Goal: Transaction & Acquisition: Purchase product/service

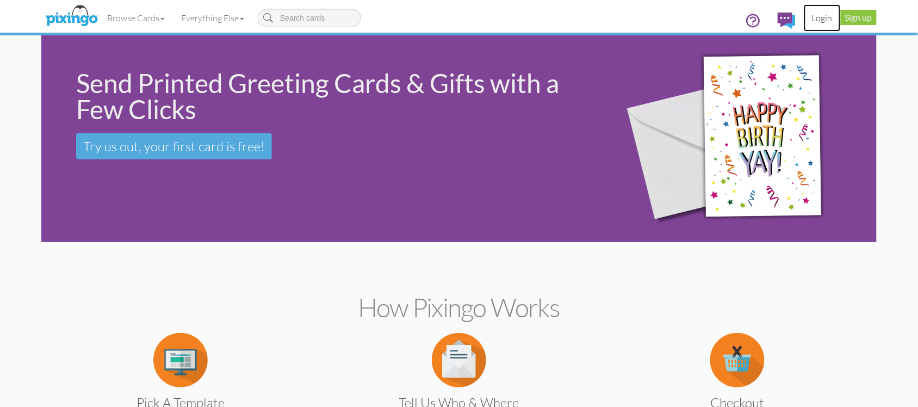
click at [817, 20] on link "Login" at bounding box center [822, 17] width 37 height 27
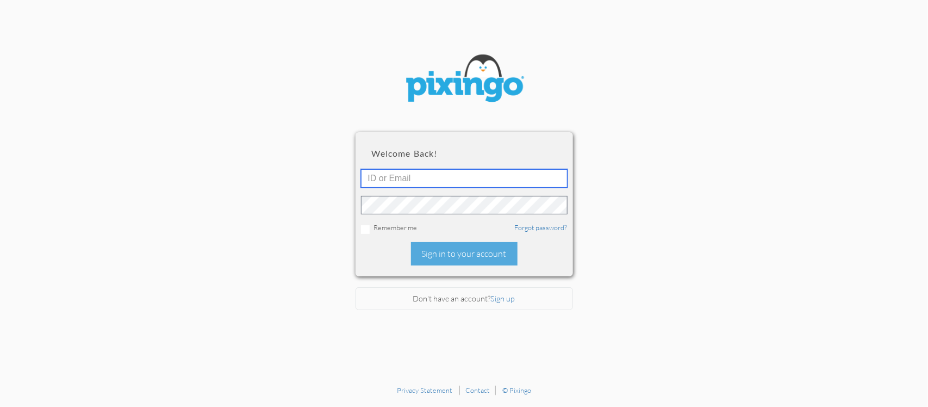
type input "R9424"
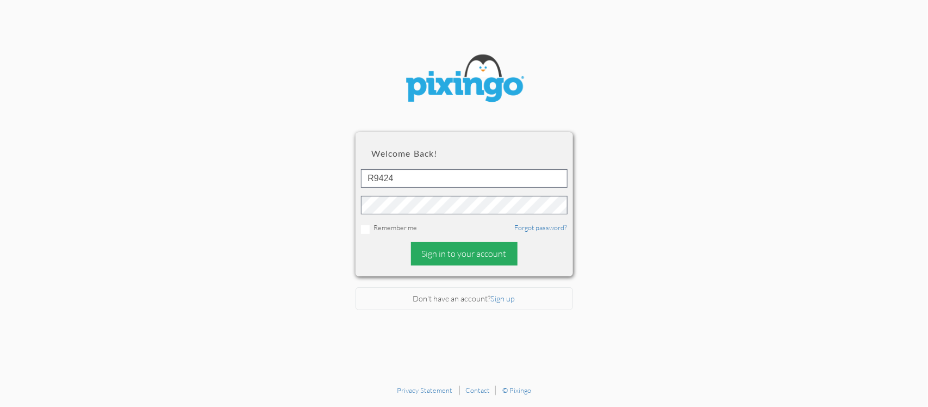
click at [449, 251] on div "Sign in to your account" at bounding box center [464, 253] width 107 height 23
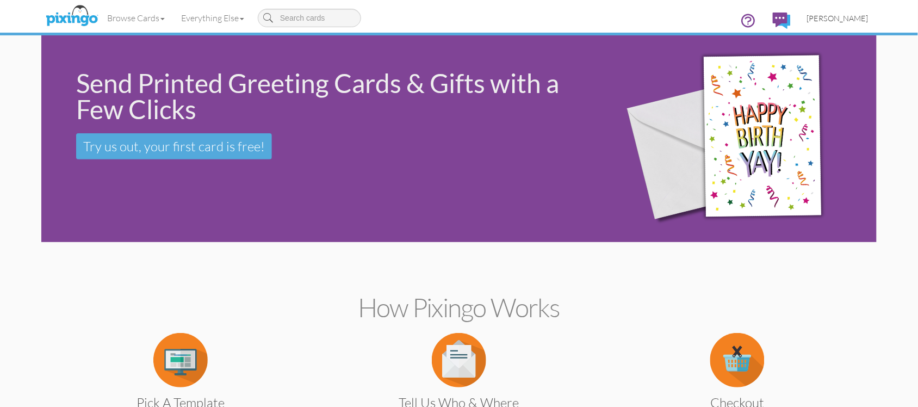
click at [838, 18] on span "[PERSON_NAME]" at bounding box center [837, 18] width 61 height 9
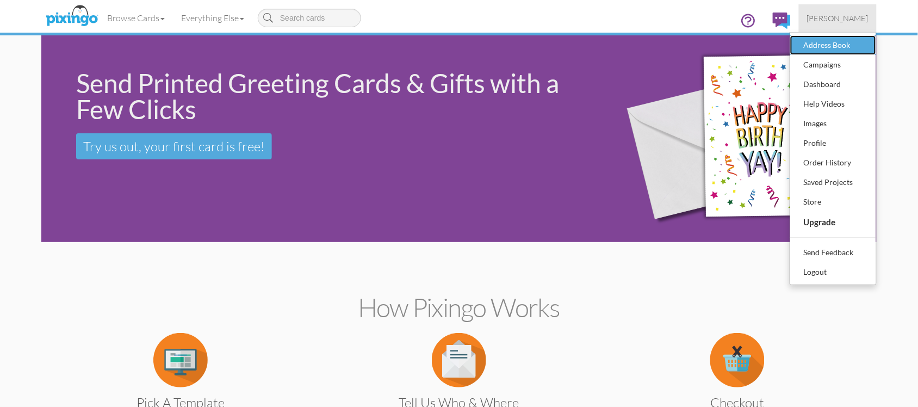
click at [826, 42] on div "Address Book" at bounding box center [833, 45] width 64 height 16
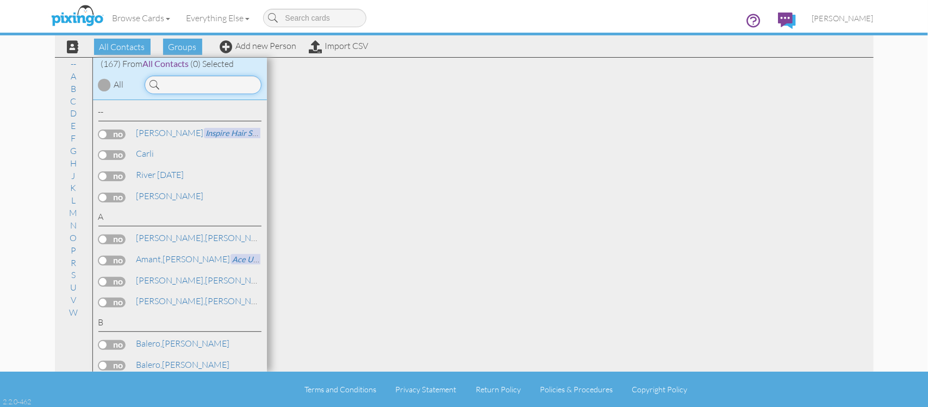
click at [172, 87] on input at bounding box center [203, 85] width 117 height 18
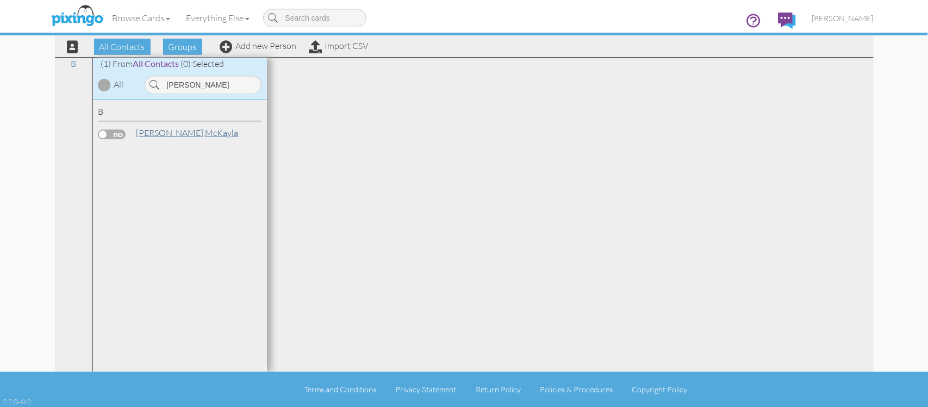
click at [162, 132] on span "[PERSON_NAME]," at bounding box center [171, 132] width 69 height 11
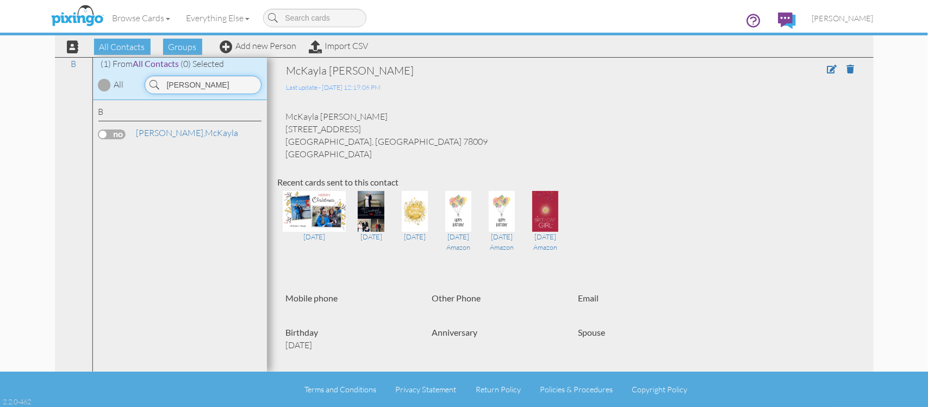
click at [189, 82] on input "mckay" at bounding box center [203, 85] width 117 height 18
type input "mckenzie"
click at [154, 81] on span at bounding box center [155, 85] width 10 height 18
click at [159, 137] on span "Balero," at bounding box center [150, 132] width 26 height 11
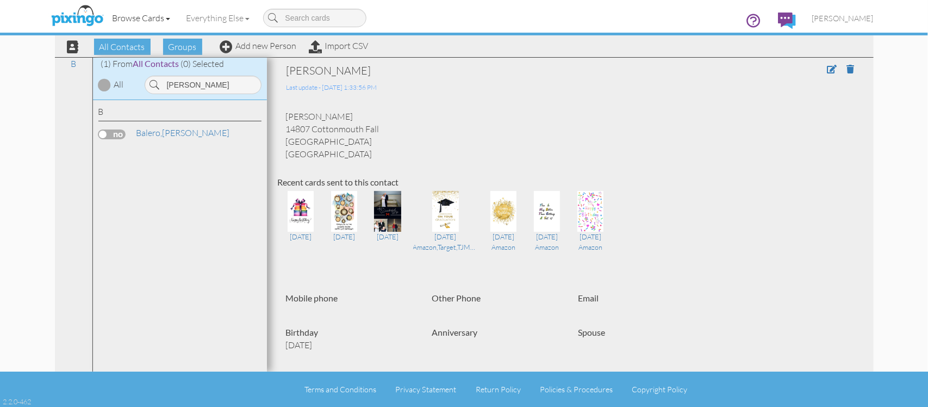
click at [112, 17] on link "Browse Cards" at bounding box center [141, 17] width 74 height 27
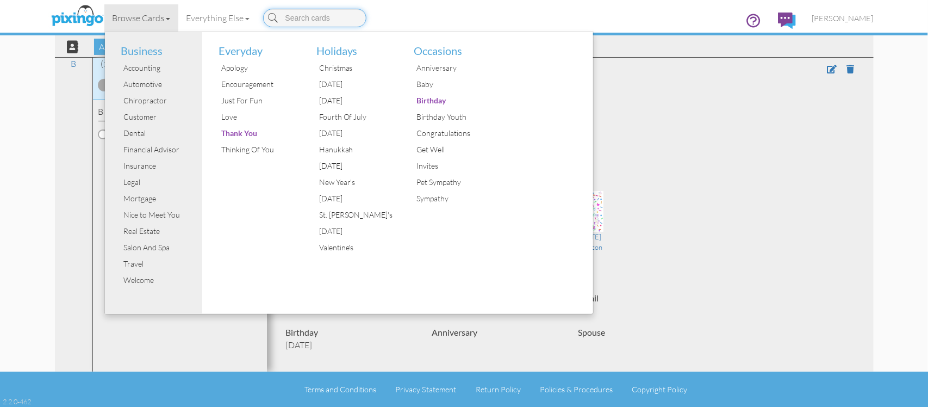
click at [336, 15] on input at bounding box center [314, 18] width 103 height 18
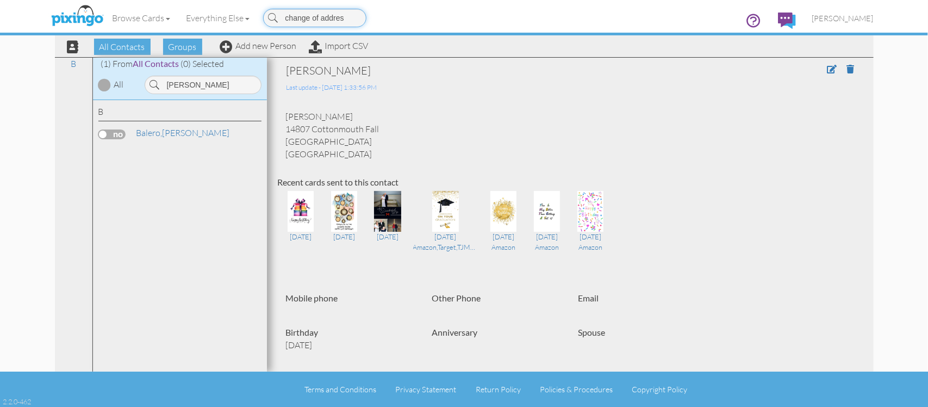
type input "change of address"
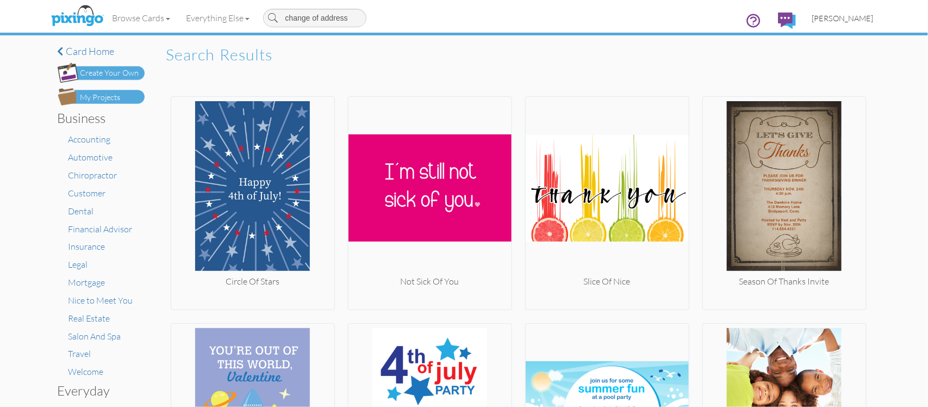
click at [856, 15] on span "[PERSON_NAME]" at bounding box center [843, 18] width 61 height 9
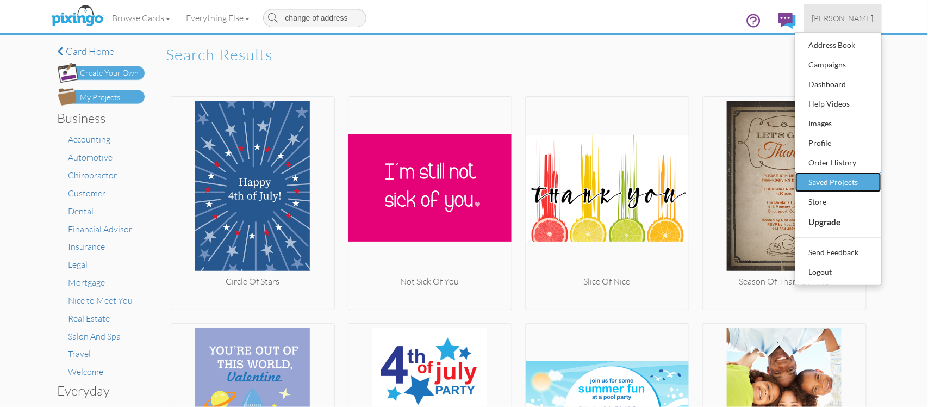
click at [855, 179] on div "Saved Projects" at bounding box center [839, 182] width 64 height 16
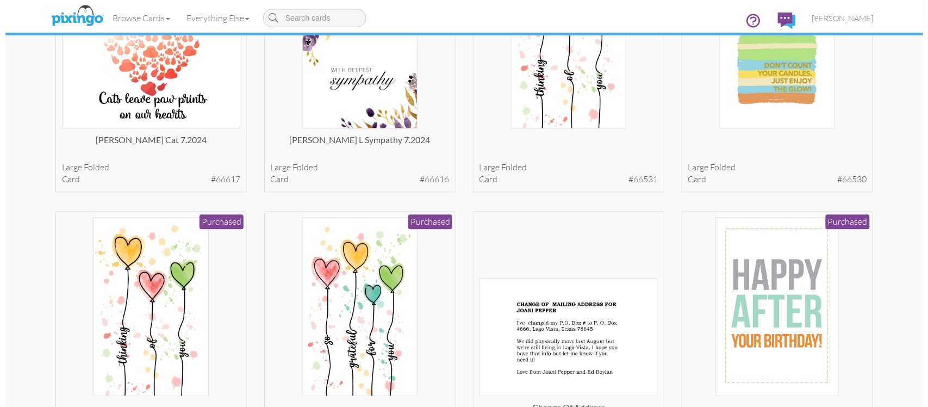
scroll to position [5524, 0]
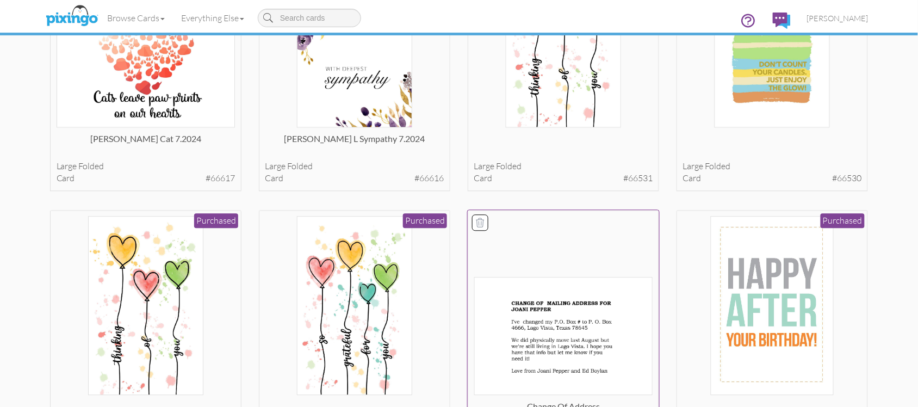
click at [544, 320] on img at bounding box center [563, 336] width 179 height 118
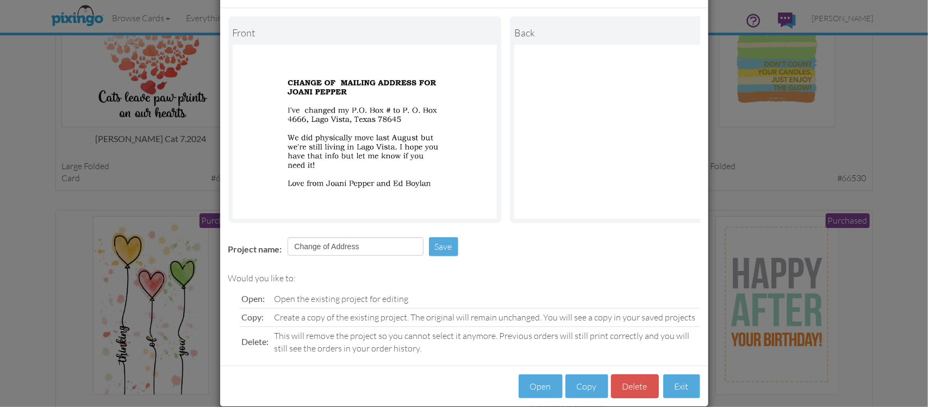
scroll to position [71, 0]
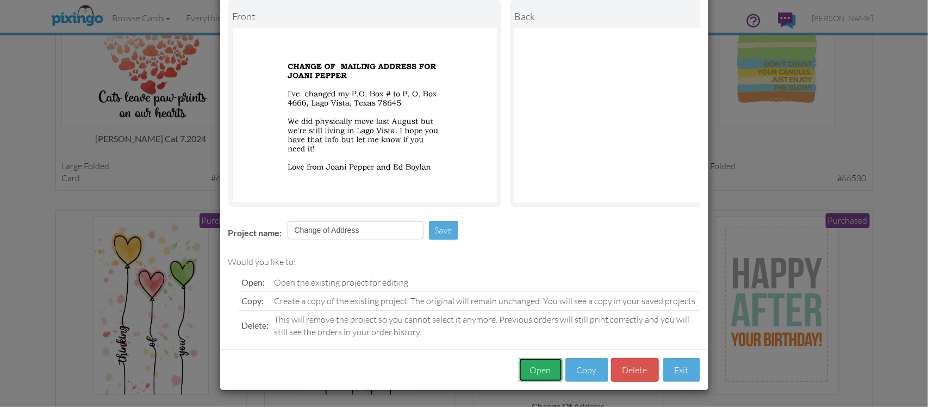
click at [539, 368] on button "Open" at bounding box center [541, 370] width 44 height 24
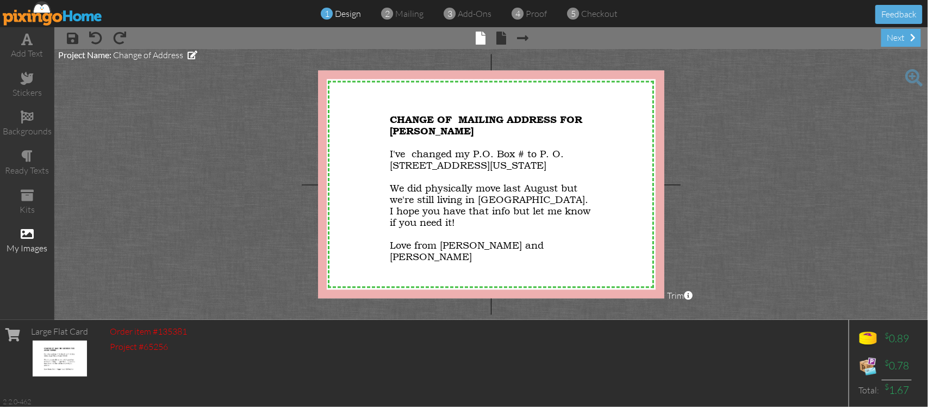
click at [26, 231] on span at bounding box center [27, 233] width 13 height 13
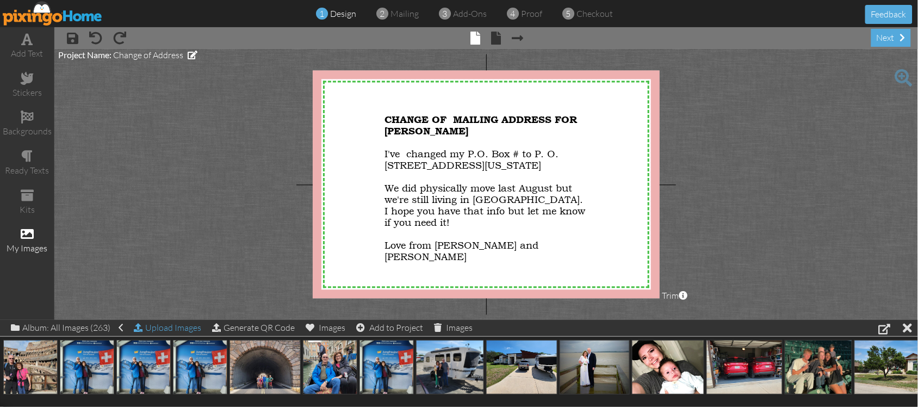
click at [175, 325] on div "Upload Images" at bounding box center [167, 328] width 67 height 16
click at [495, 35] on span at bounding box center [497, 38] width 10 height 13
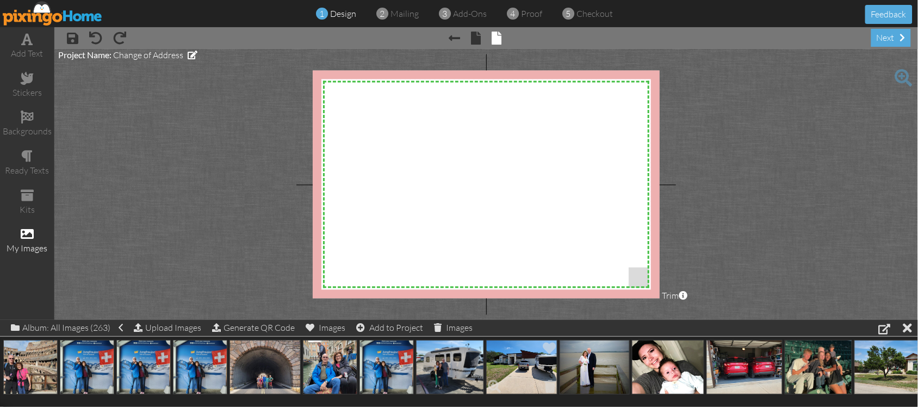
click at [521, 372] on img at bounding box center [521, 367] width 71 height 54
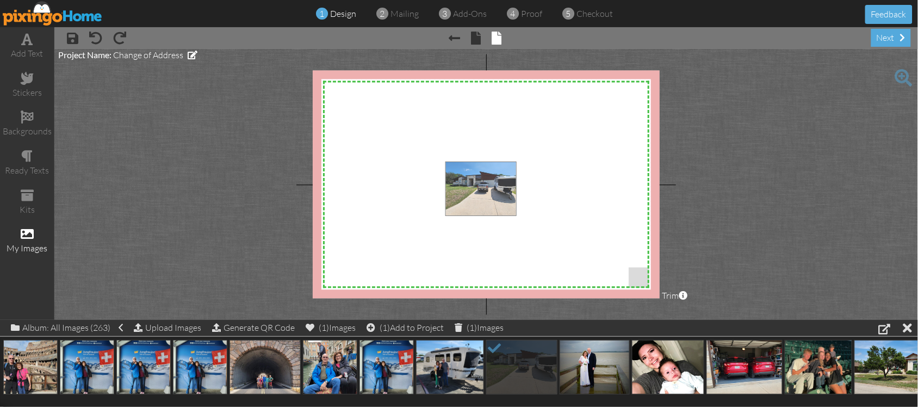
drag, startPoint x: 521, startPoint y: 372, endPoint x: 479, endPoint y: 193, distance: 183.1
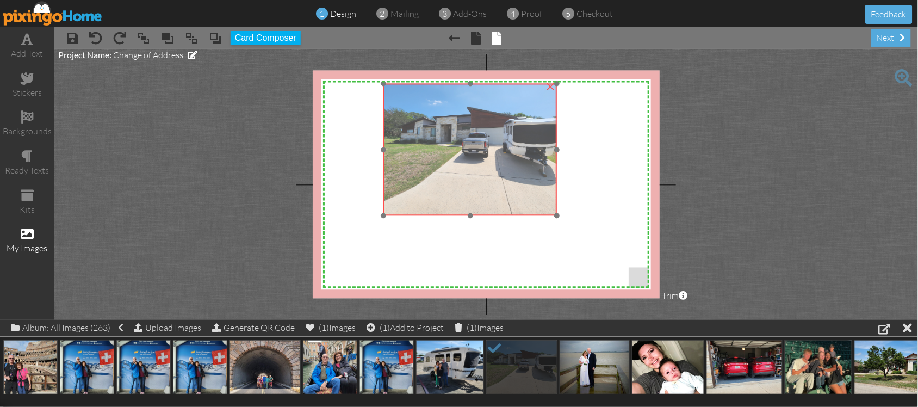
drag, startPoint x: 538, startPoint y: 244, endPoint x: 478, endPoint y: 166, distance: 98.8
click at [478, 166] on img at bounding box center [471, 150] width 174 height 132
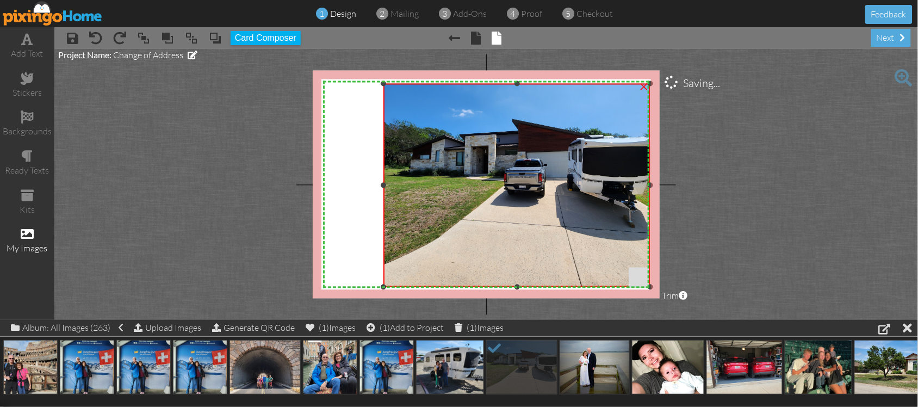
drag, startPoint x: 558, startPoint y: 216, endPoint x: 583, endPoint y: 287, distance: 75.7
click at [583, 287] on div "×" at bounding box center [517, 185] width 267 height 203
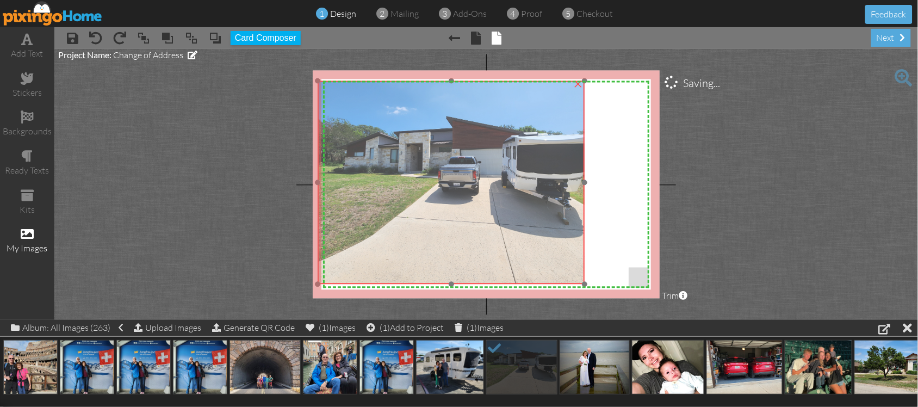
drag, startPoint x: 480, startPoint y: 229, endPoint x: 414, endPoint y: 226, distance: 65.9
click at [414, 226] on img at bounding box center [451, 182] width 267 height 203
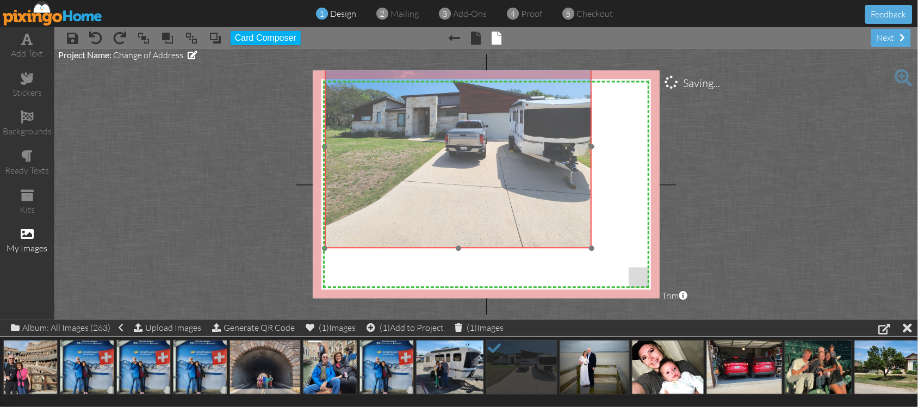
drag, startPoint x: 523, startPoint y: 216, endPoint x: 552, endPoint y: 197, distance: 34.8
click at [530, 181] on img at bounding box center [458, 146] width 267 height 203
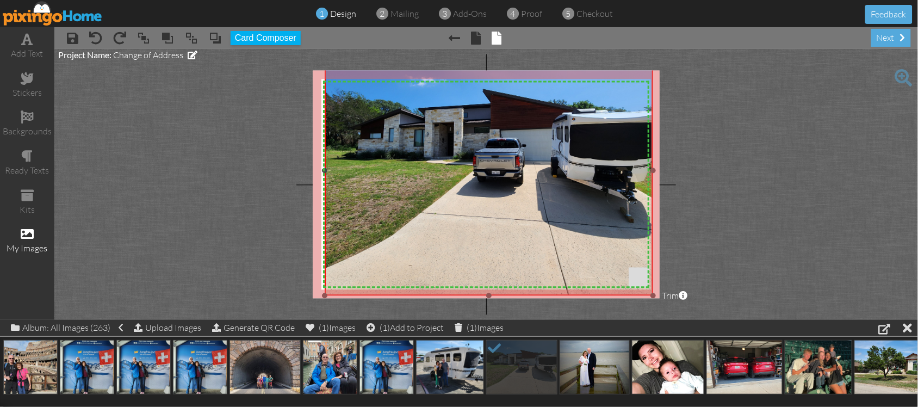
drag, startPoint x: 591, startPoint y: 248, endPoint x: 640, endPoint y: 295, distance: 67.7
click at [640, 295] on div "×" at bounding box center [489, 171] width 329 height 250
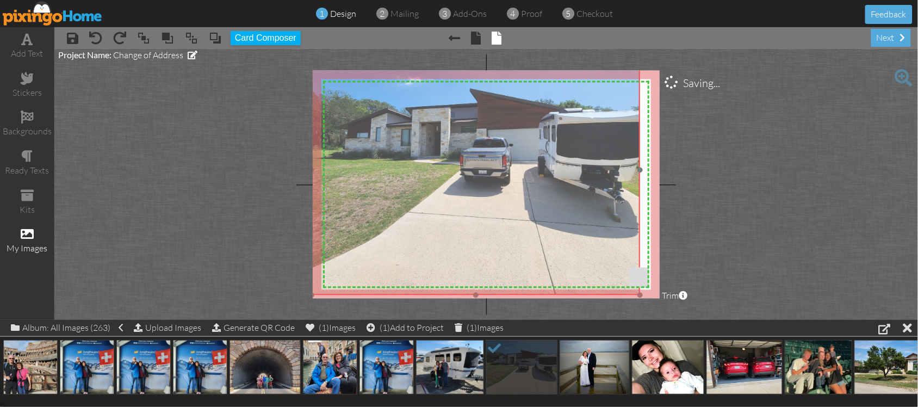
drag, startPoint x: 553, startPoint y: 275, endPoint x: 546, endPoint y: 275, distance: 7.6
click at [546, 275] on img at bounding box center [476, 170] width 329 height 250
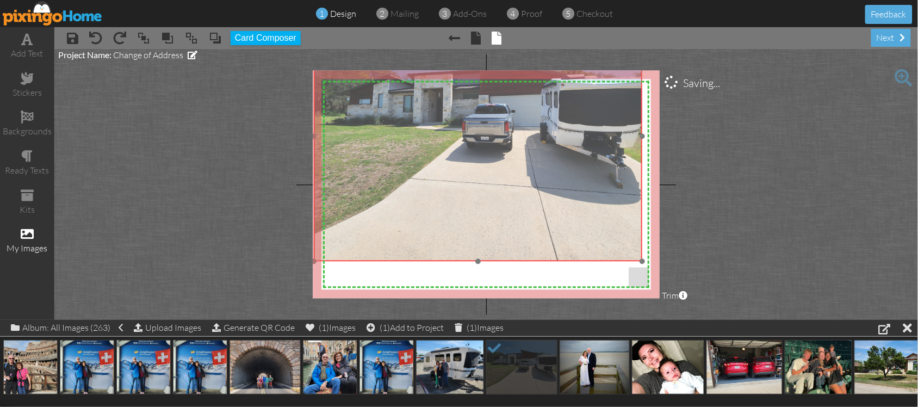
drag, startPoint x: 611, startPoint y: 268, endPoint x: 613, endPoint y: 234, distance: 33.8
click at [613, 234] on img at bounding box center [478, 136] width 329 height 250
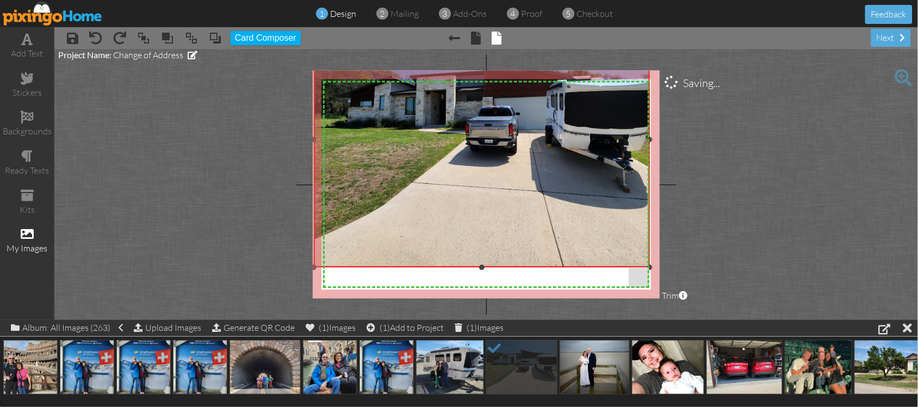
drag, startPoint x: 642, startPoint y: 262, endPoint x: 645, endPoint y: 268, distance: 6.4
click at [645, 268] on div "×" at bounding box center [482, 139] width 336 height 256
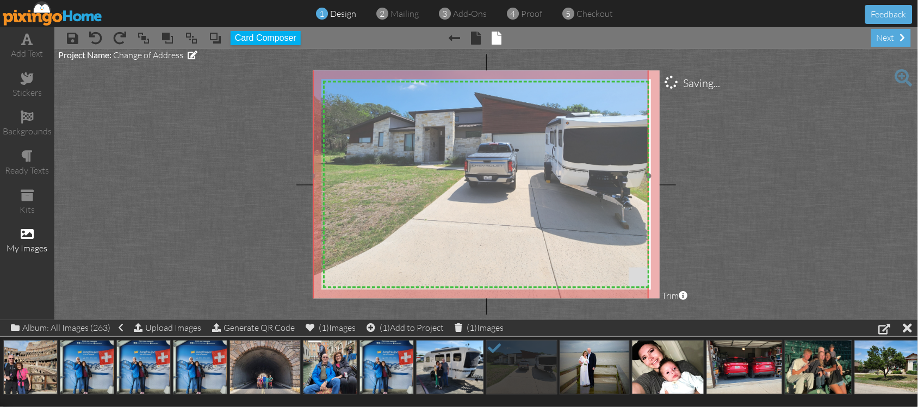
drag, startPoint x: 559, startPoint y: 256, endPoint x: 558, endPoint y: 293, distance: 36.5
click at [558, 293] on img at bounding box center [481, 176] width 336 height 256
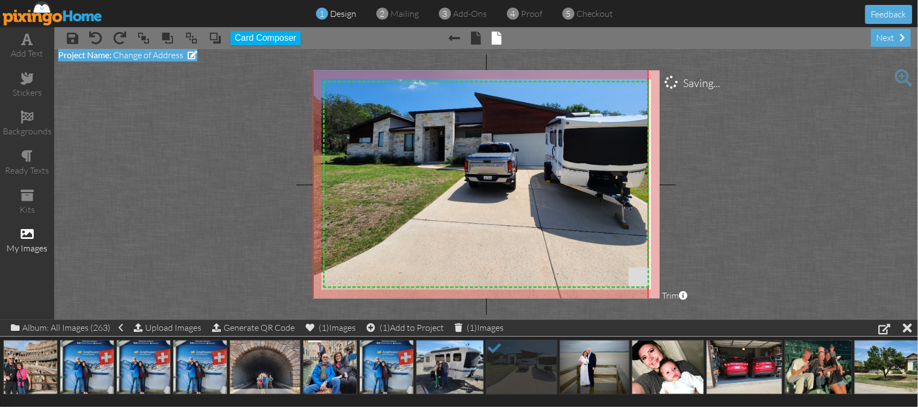
click at [115, 51] on span "Change of Address" at bounding box center [148, 54] width 70 height 11
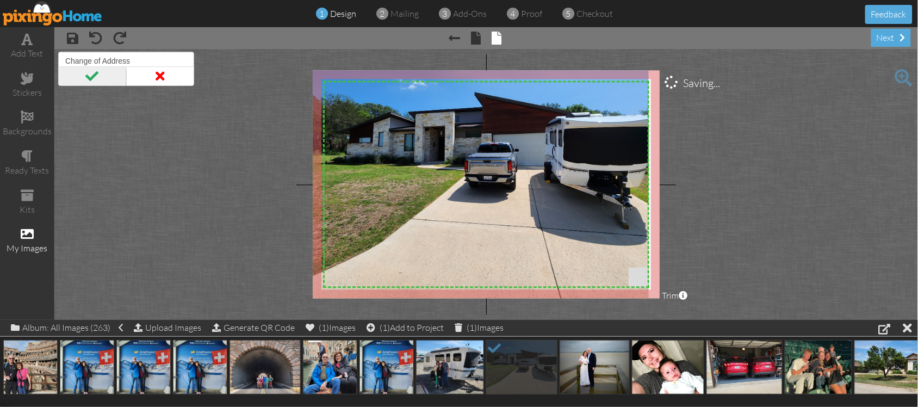
click at [87, 73] on span at bounding box center [92, 76] width 68 height 20
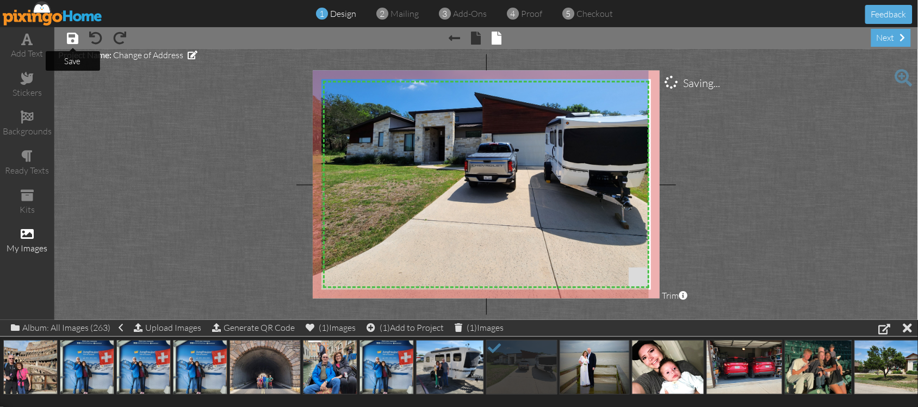
click at [72, 36] on span at bounding box center [72, 38] width 11 height 13
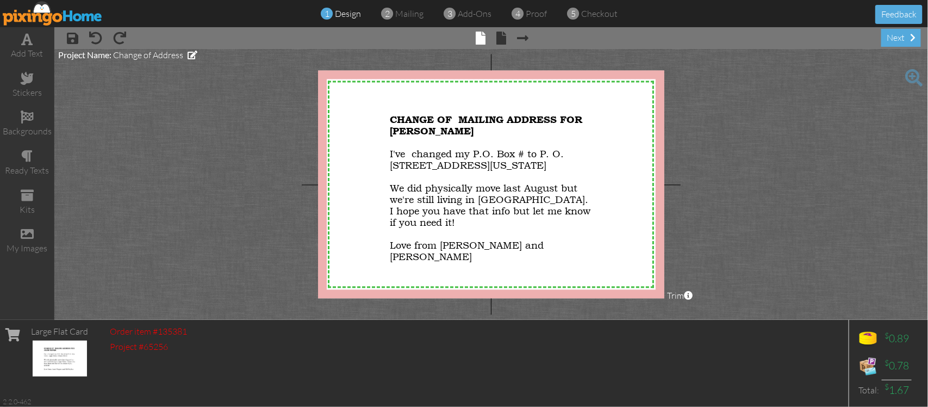
click at [69, 17] on img at bounding box center [53, 13] width 100 height 24
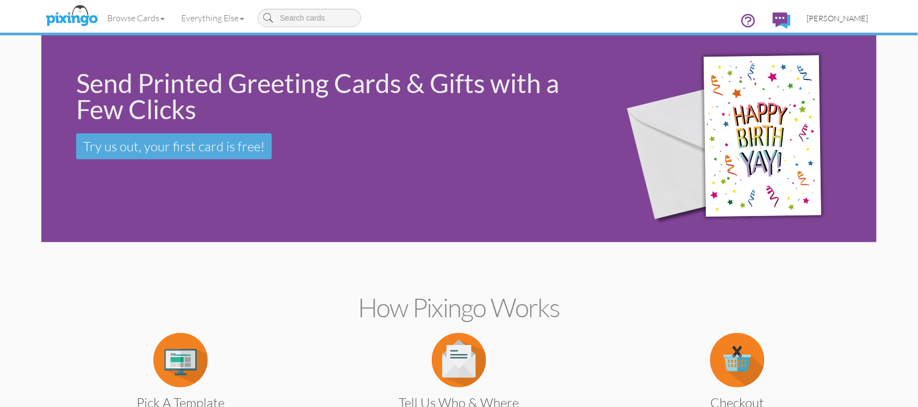
click at [866, 17] on span "[PERSON_NAME]" at bounding box center [837, 18] width 61 height 9
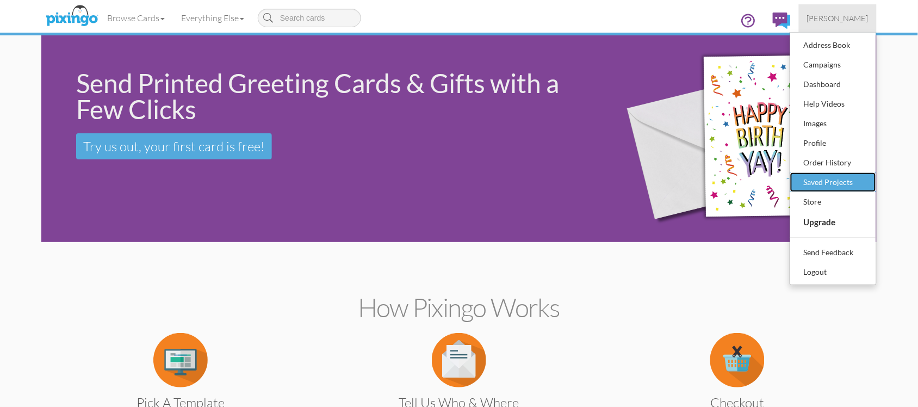
click at [846, 181] on div "Saved Projects" at bounding box center [833, 182] width 64 height 16
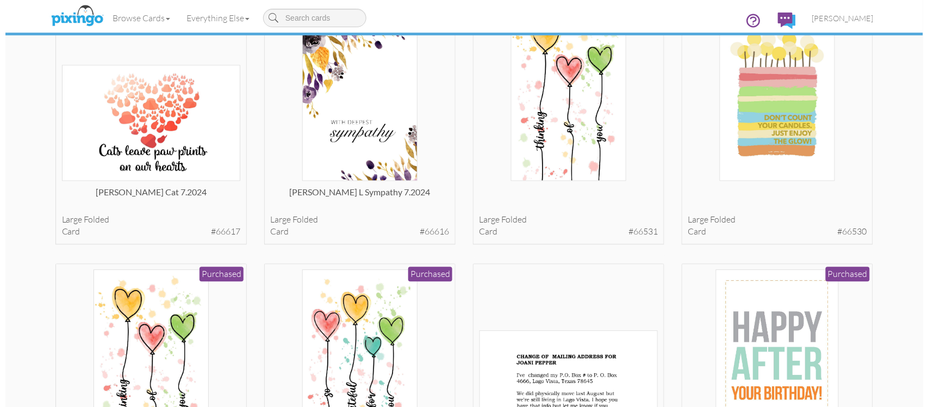
scroll to position [5592, 0]
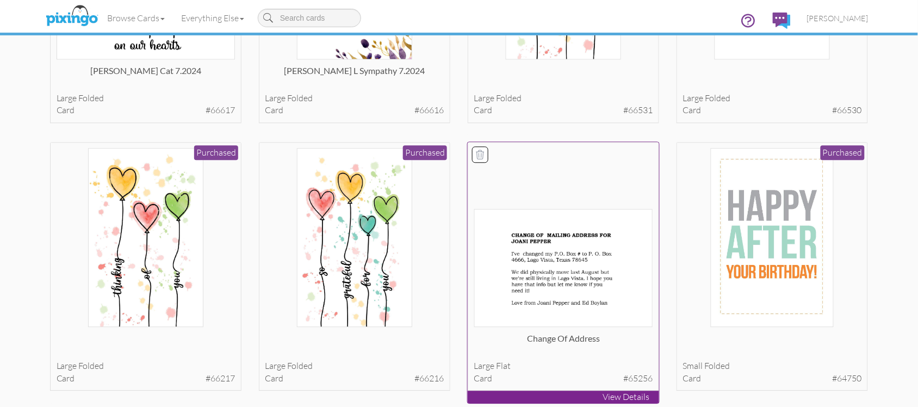
click at [549, 336] on div "Change of Address" at bounding box center [563, 343] width 179 height 22
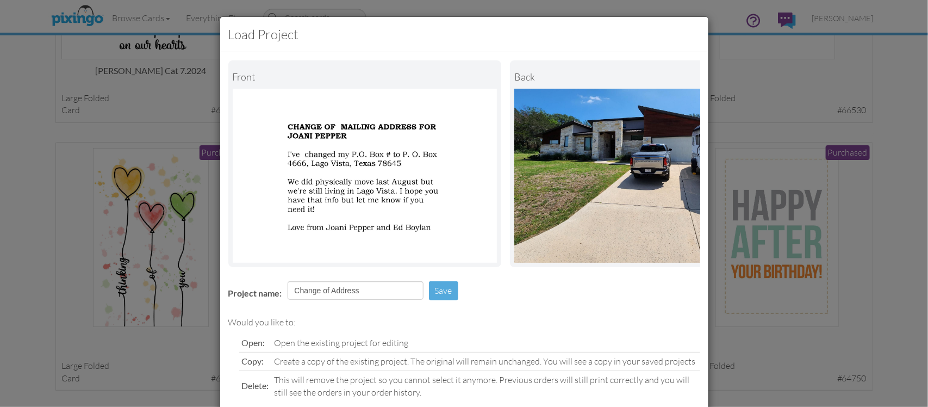
click at [252, 366] on span "Copy:" at bounding box center [253, 361] width 22 height 10
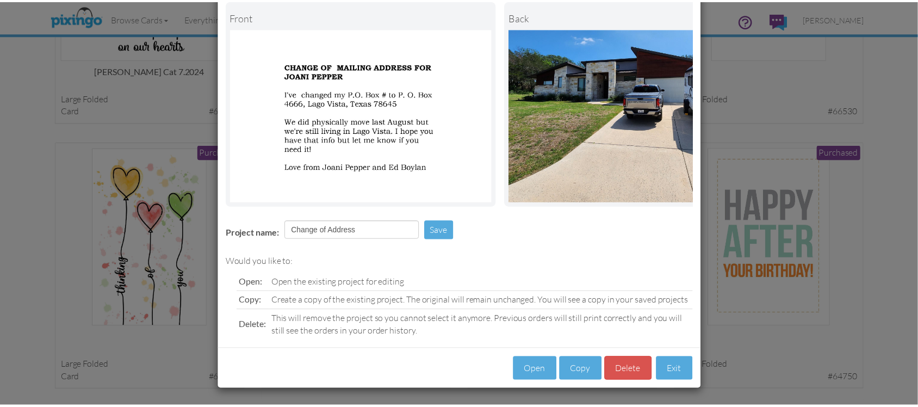
scroll to position [71, 0]
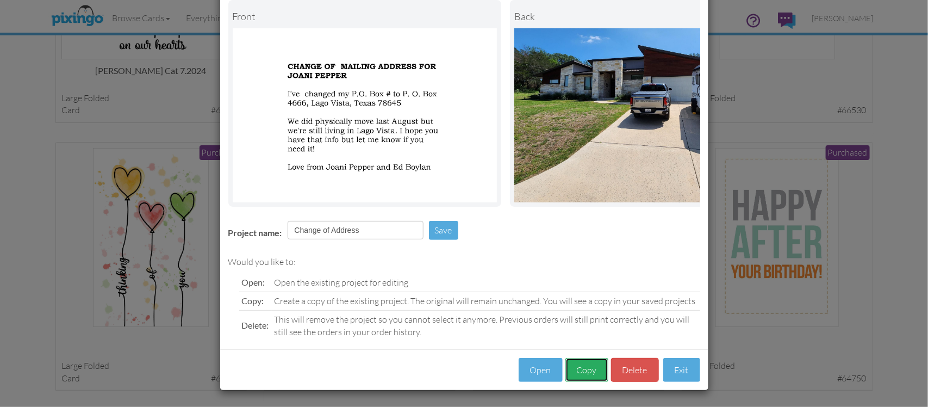
click at [591, 370] on button "Copy" at bounding box center [587, 370] width 43 height 24
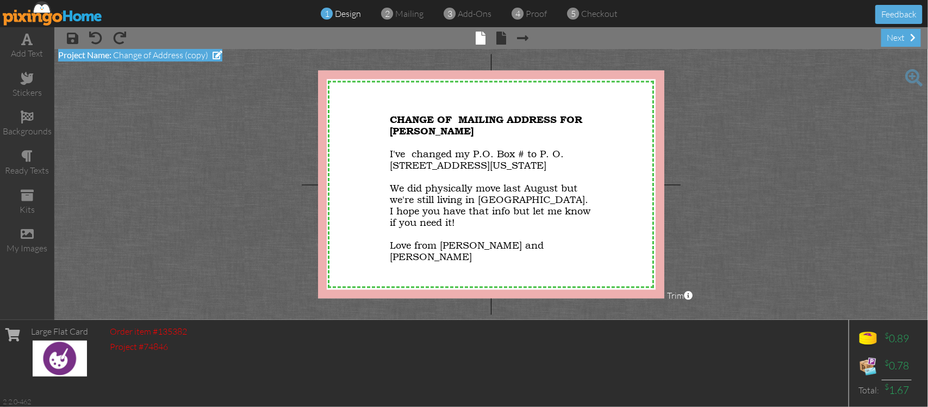
click at [119, 53] on span "Change of Address (copy)" at bounding box center [160, 54] width 95 height 11
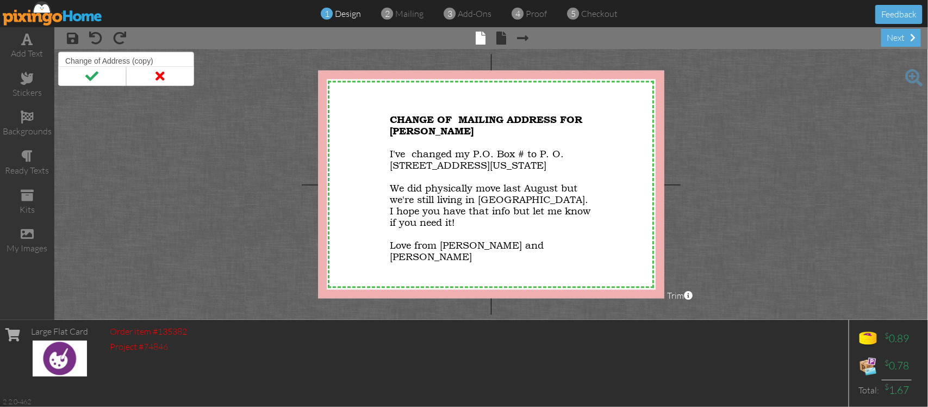
click at [158, 61] on input "Change of Address (copy)" at bounding box center [126, 61] width 136 height 18
type input "Change of Address MxKenzie"
click at [115, 75] on span at bounding box center [92, 76] width 68 height 20
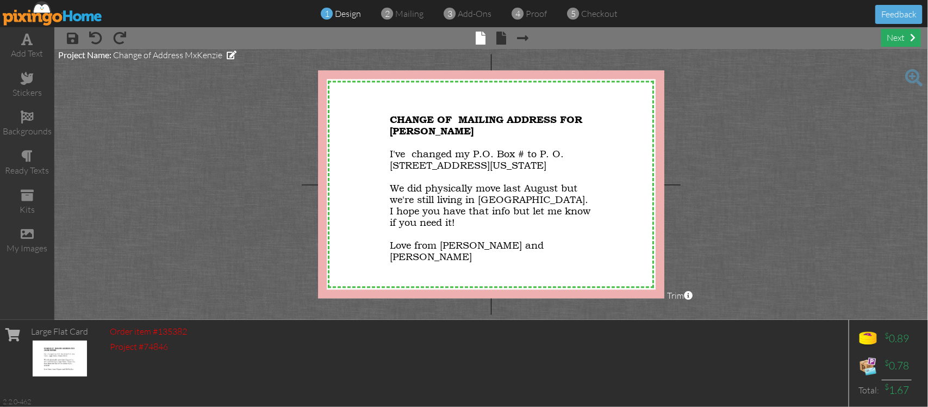
click at [892, 36] on div "next" at bounding box center [902, 38] width 40 height 18
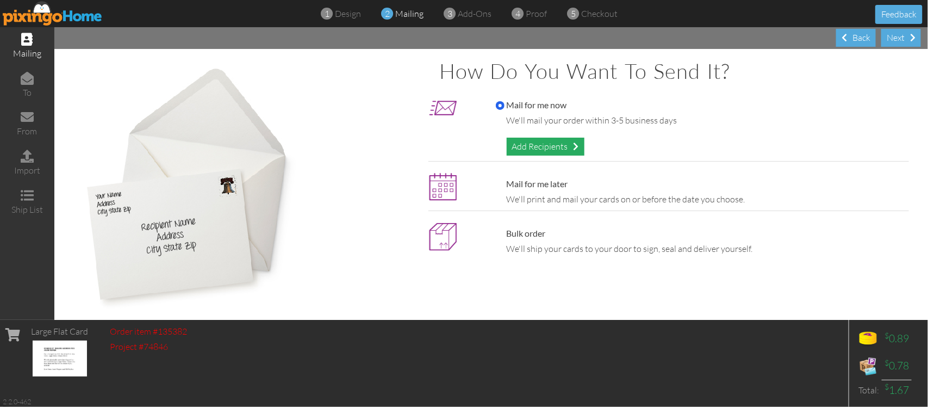
click at [531, 143] on div "Add Recipients" at bounding box center [546, 147] width 78 height 18
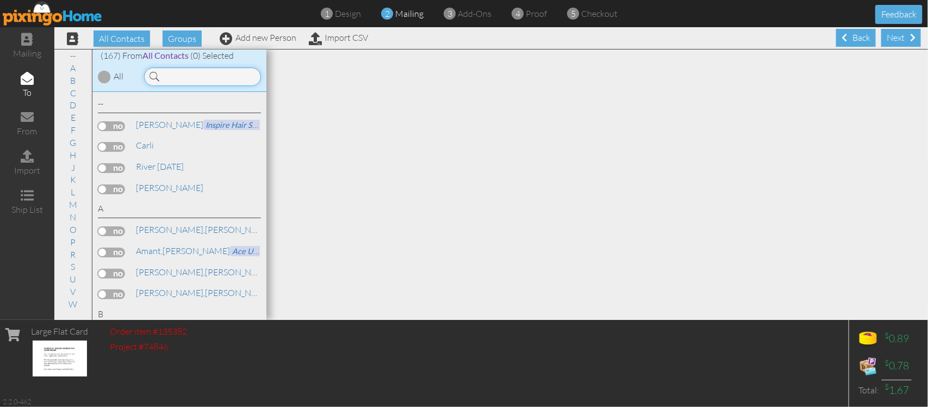
click at [167, 73] on input at bounding box center [202, 76] width 117 height 18
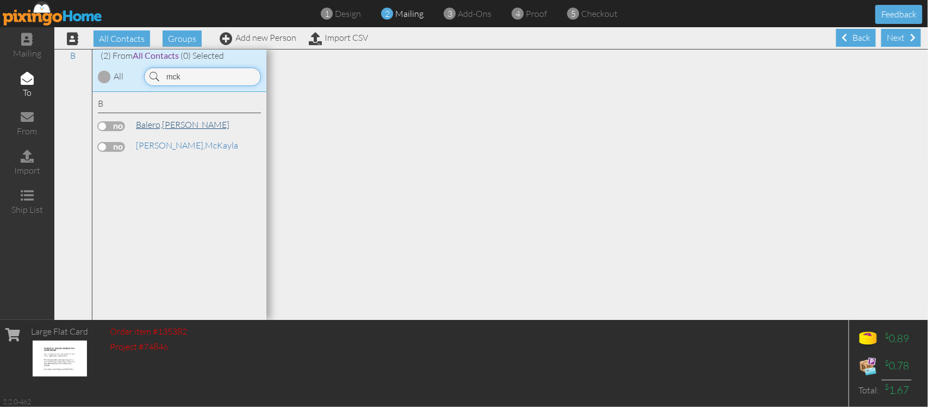
type input "mck"
click at [166, 118] on link "Balero, Mckenzie" at bounding box center [183, 124] width 96 height 13
click at [103, 123] on label at bounding box center [111, 126] width 27 height 10
click at [0, 0] on input "checkbox" at bounding box center [0, 0] width 0 height 0
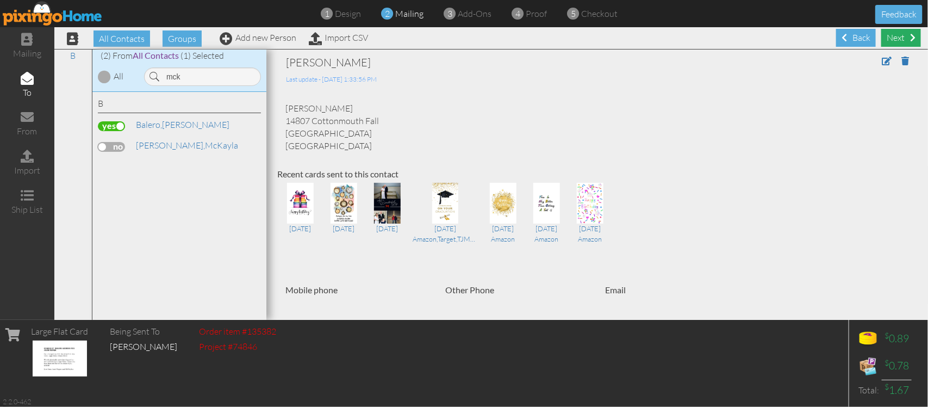
click at [911, 33] on span at bounding box center [913, 37] width 5 height 9
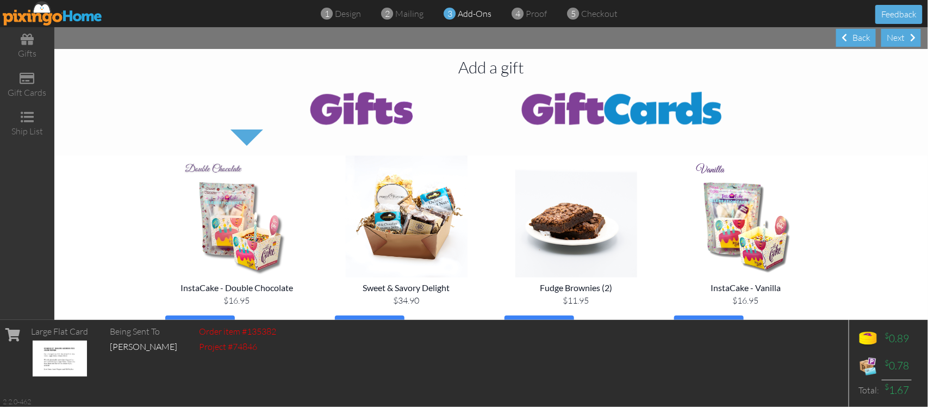
click at [904, 28] on div "Next Back" at bounding box center [491, 38] width 874 height 22
click at [900, 39] on div "Next" at bounding box center [902, 38] width 40 height 18
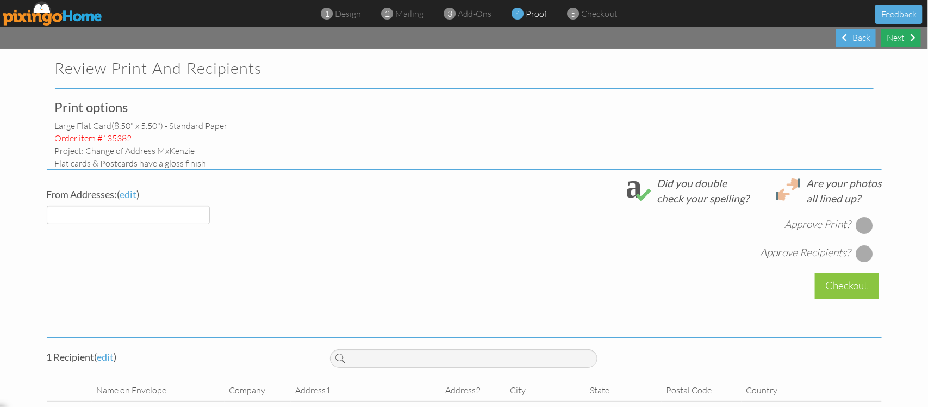
select select "object:2043"
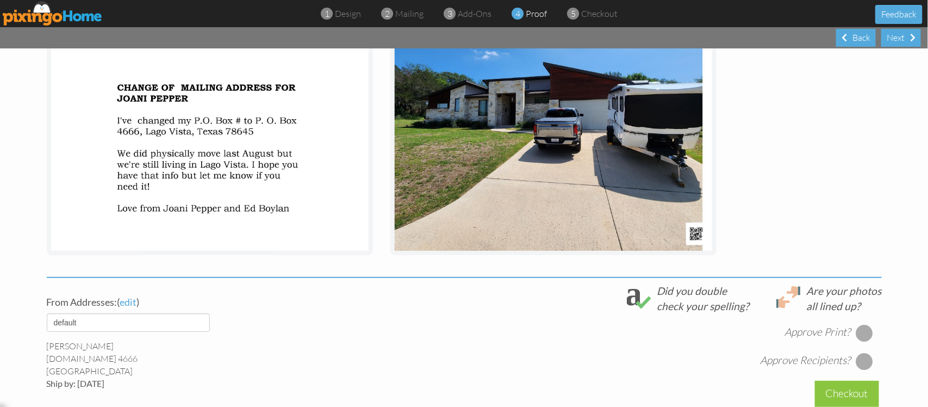
scroll to position [185, 0]
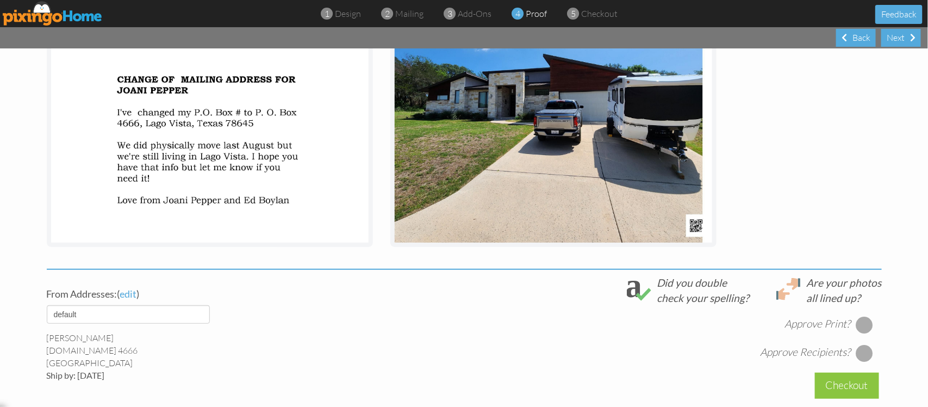
click at [862, 322] on div at bounding box center [864, 324] width 17 height 17
click at [858, 346] on div at bounding box center [864, 352] width 17 height 17
click at [838, 379] on div "Checkout" at bounding box center [847, 386] width 64 height 26
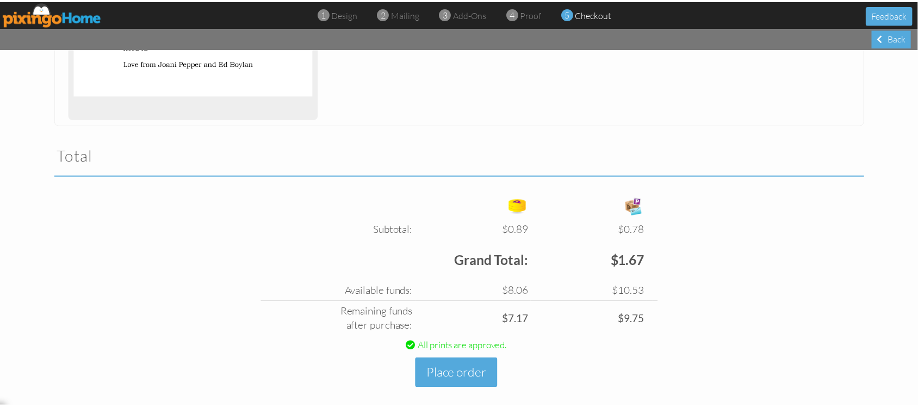
scroll to position [283, 0]
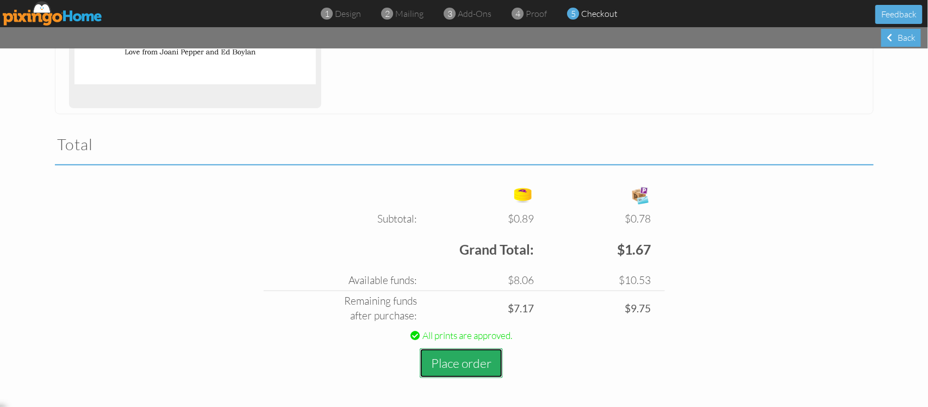
click at [460, 364] on button "Place order" at bounding box center [461, 363] width 83 height 30
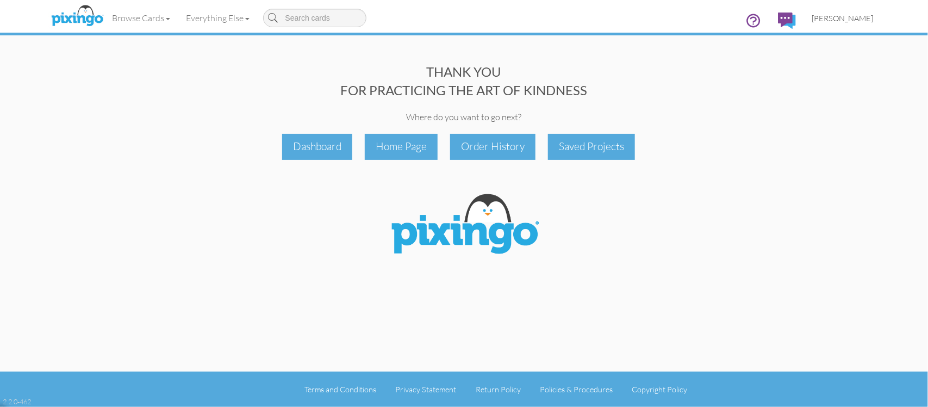
click at [849, 14] on span "[PERSON_NAME]" at bounding box center [843, 18] width 61 height 9
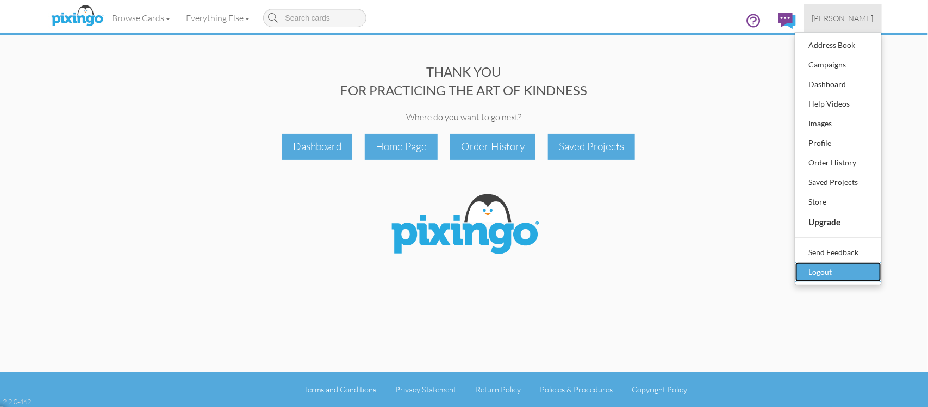
click at [820, 270] on div "Logout" at bounding box center [839, 272] width 64 height 16
